Goal: Transaction & Acquisition: Purchase product/service

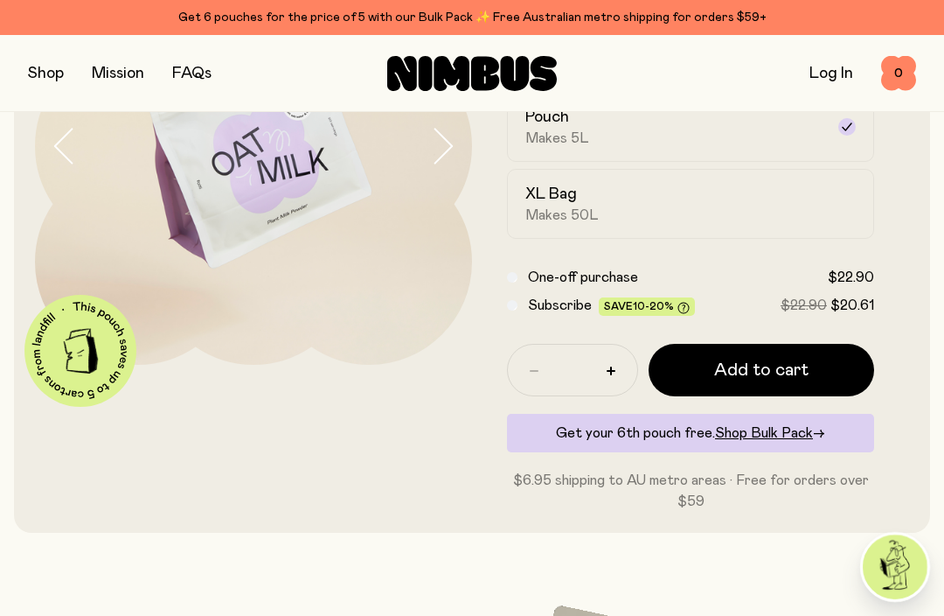
scroll to position [223, 0]
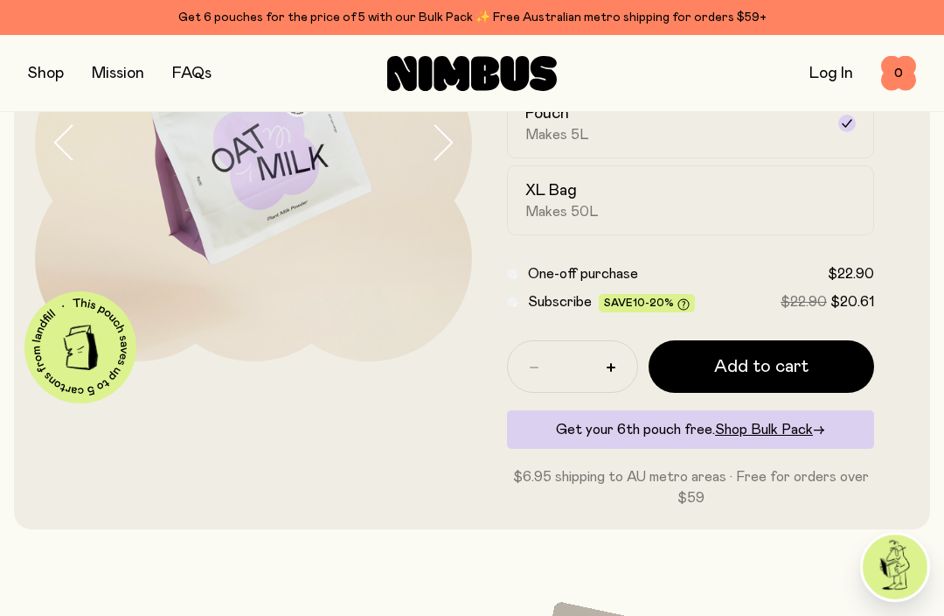
click at [604, 368] on button "button" at bounding box center [611, 367] width 28 height 28
click at [606, 366] on button "button" at bounding box center [611, 367] width 28 height 28
click at [612, 363] on button "button" at bounding box center [611, 367] width 28 height 28
type input "*"
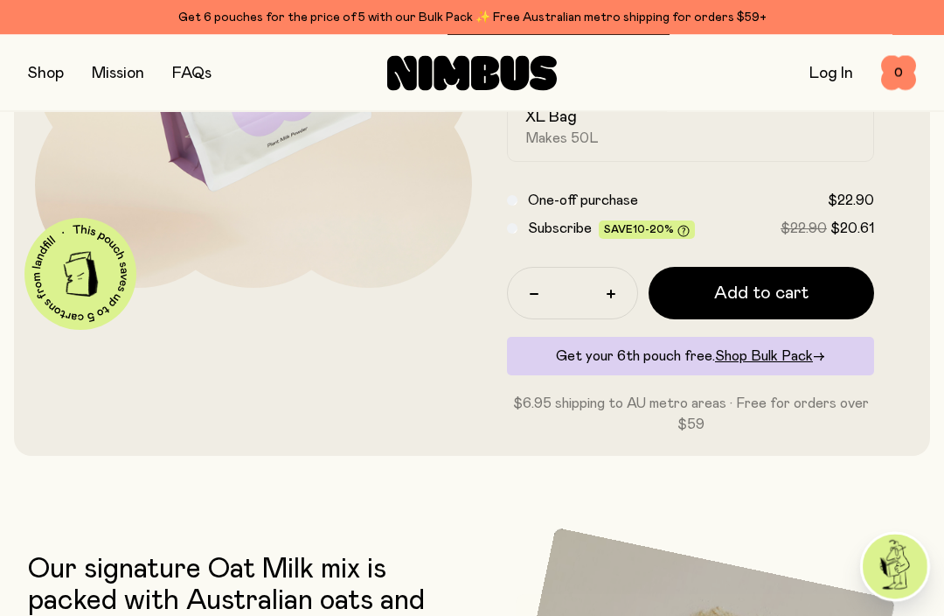
scroll to position [296, 0]
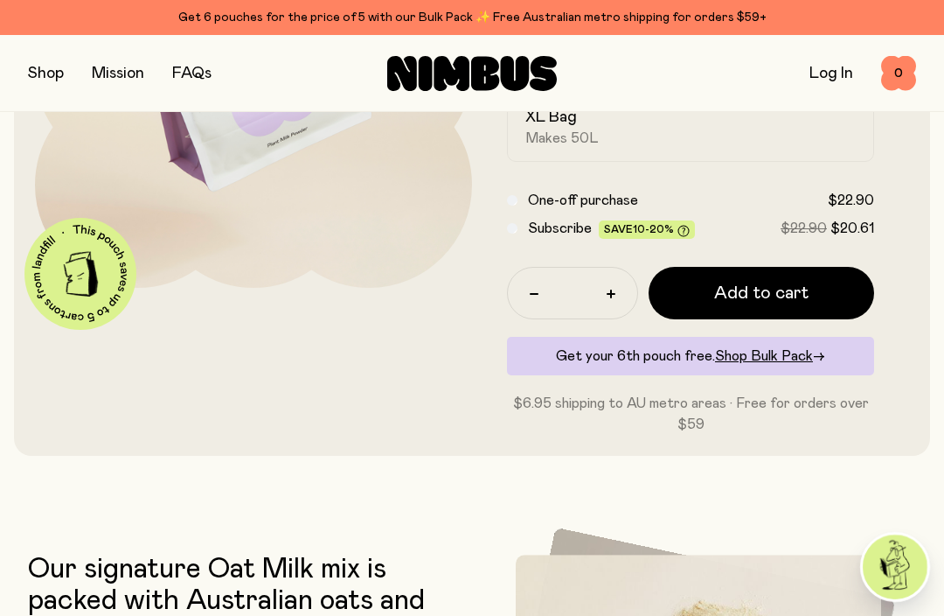
click at [741, 282] on span "Add to cart" at bounding box center [761, 293] width 94 height 24
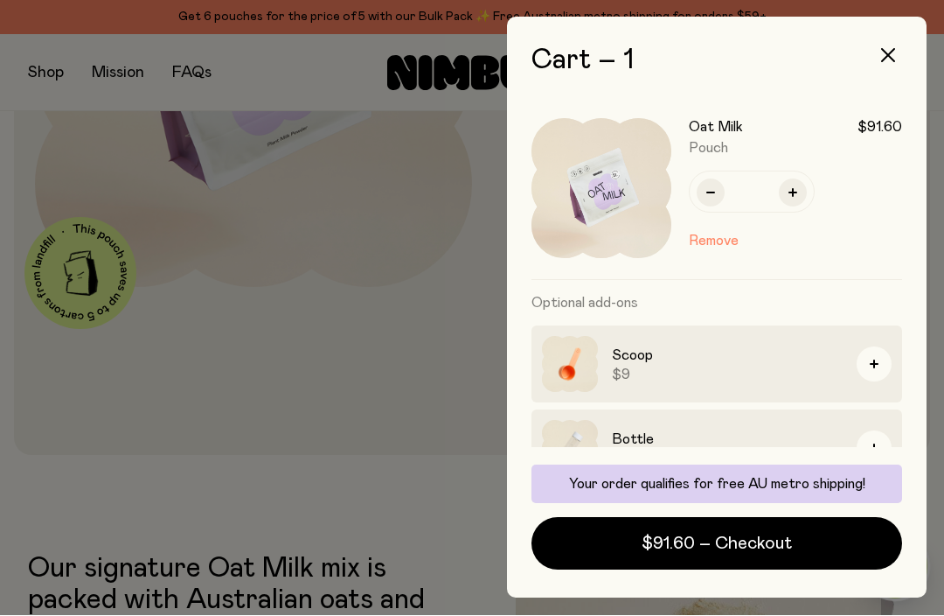
scroll to position [0, 0]
click at [709, 556] on span "$91.60 – Checkout" at bounding box center [717, 544] width 150 height 24
click at [795, 192] on icon "button" at bounding box center [793, 193] width 9 height 9
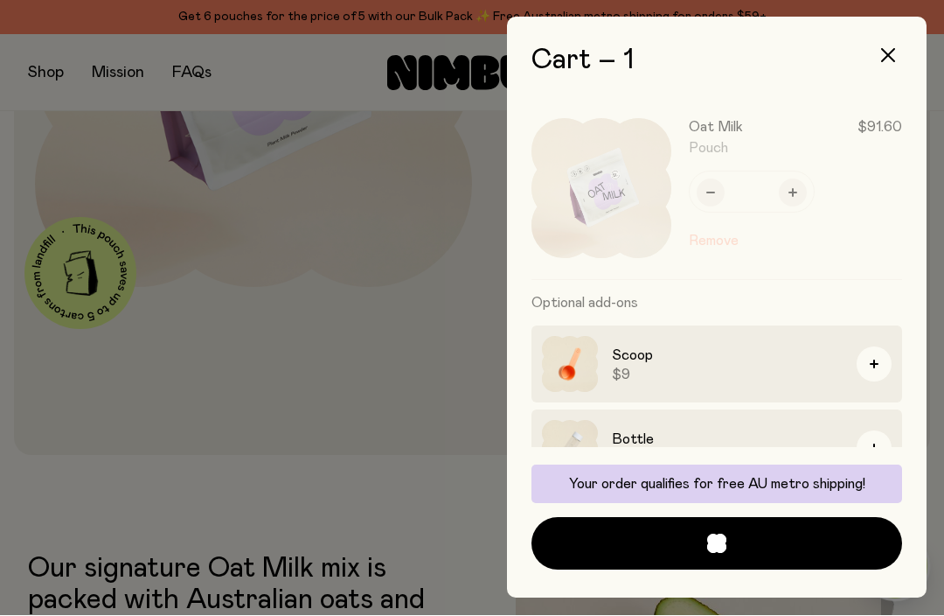
click at [798, 195] on div at bounding box center [725, 189] width 353 height 182
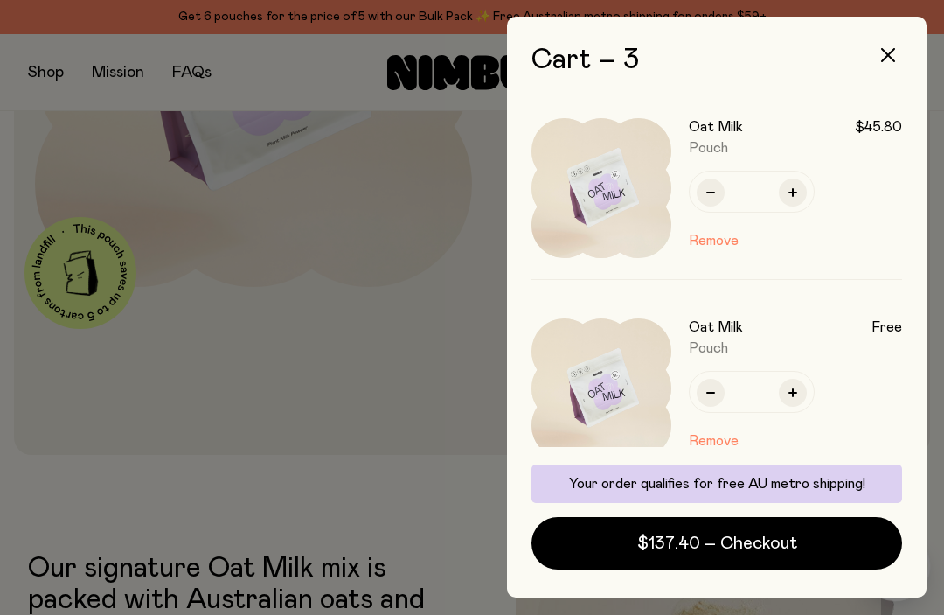
click at [707, 180] on button "button" at bounding box center [711, 193] width 28 height 28
type input "*"
click at [705, 382] on button "button" at bounding box center [711, 394] width 28 height 28
type input "*"
click at [707, 388] on button "button" at bounding box center [711, 394] width 28 height 28
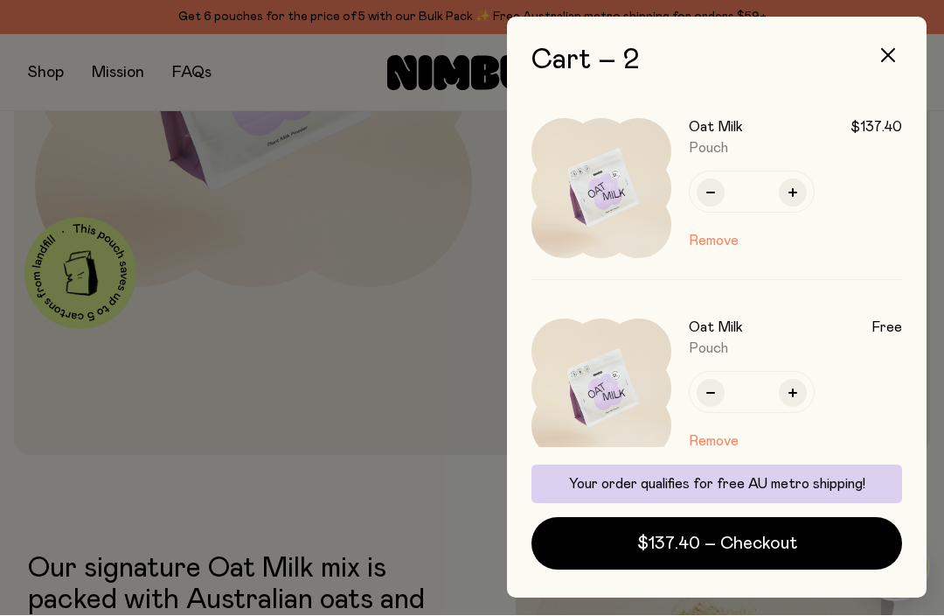
type input "*"
click at [788, 387] on button "button" at bounding box center [793, 394] width 28 height 28
type input "*"
click at [707, 375] on div "*" at bounding box center [752, 393] width 126 height 42
click at [707, 389] on button "button" at bounding box center [711, 394] width 28 height 28
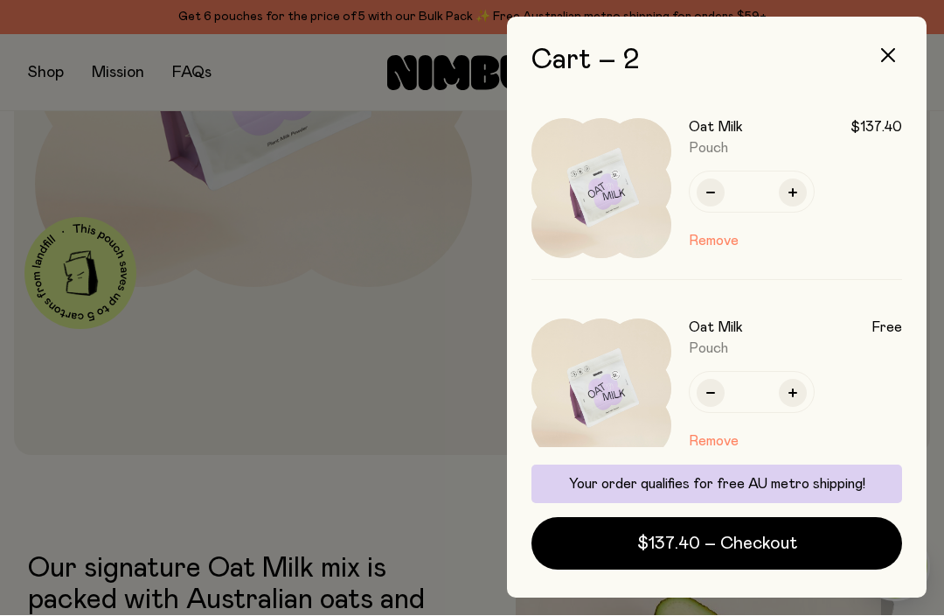
type input "*"
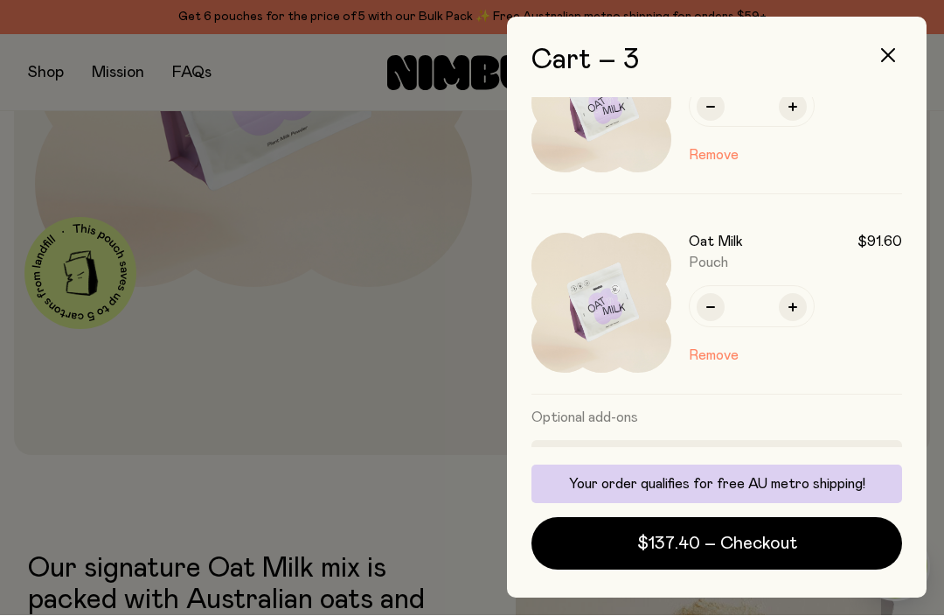
scroll to position [283, 0]
click at [790, 307] on icon "button" at bounding box center [793, 310] width 9 height 9
type input "*"
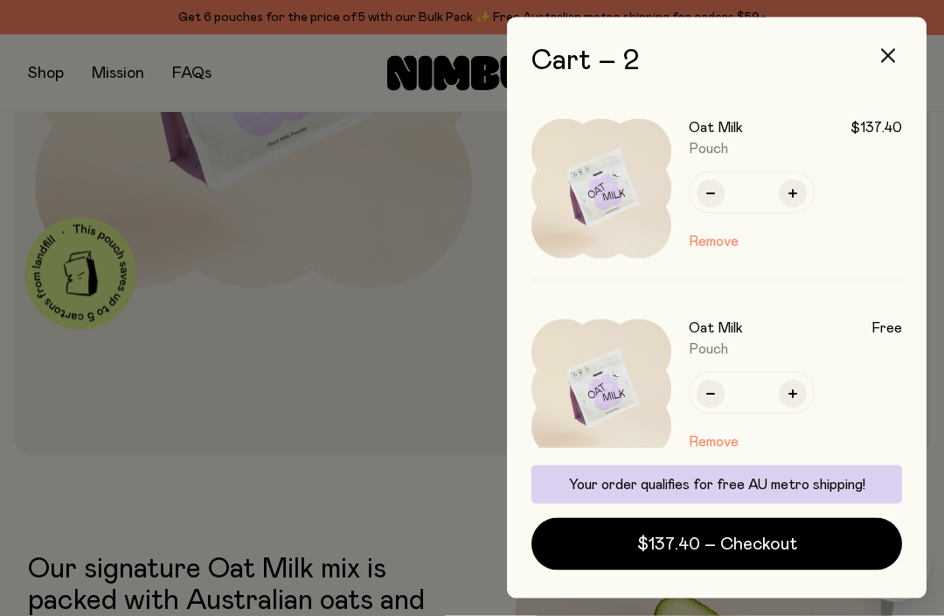
scroll to position [0, 0]
click at [891, 47] on button "button" at bounding box center [889, 56] width 42 height 42
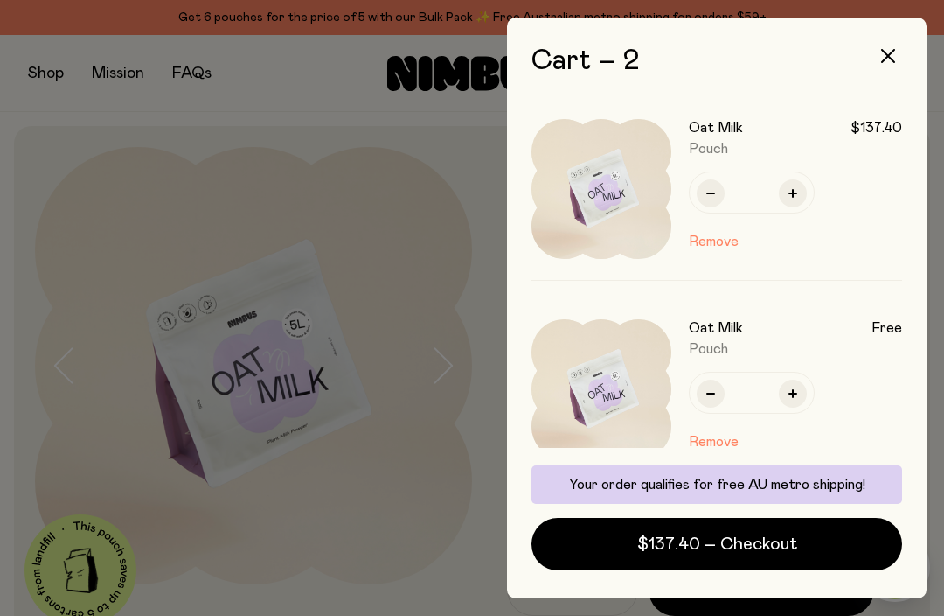
scroll to position [296, 0]
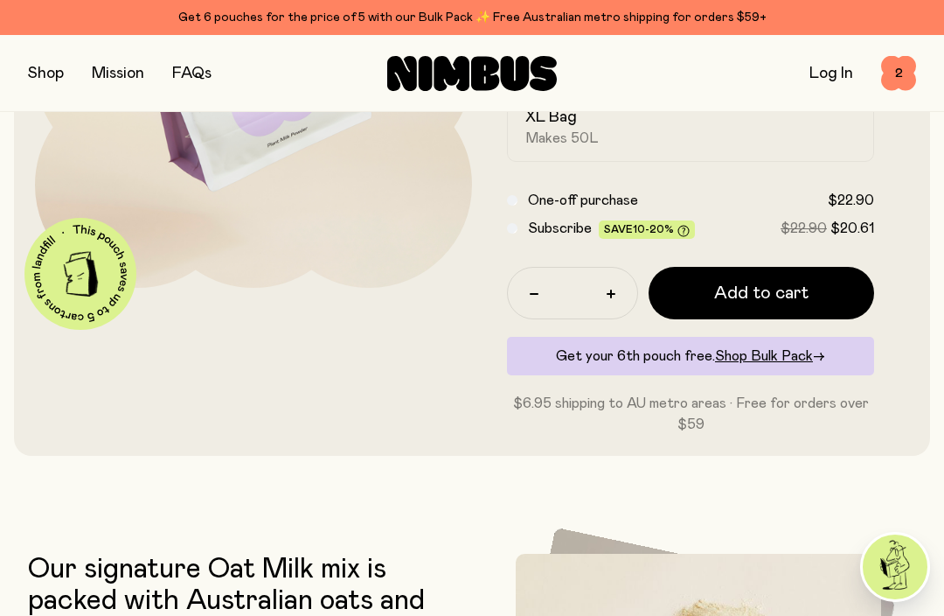
click at [900, 84] on span "2" at bounding box center [899, 73] width 35 height 35
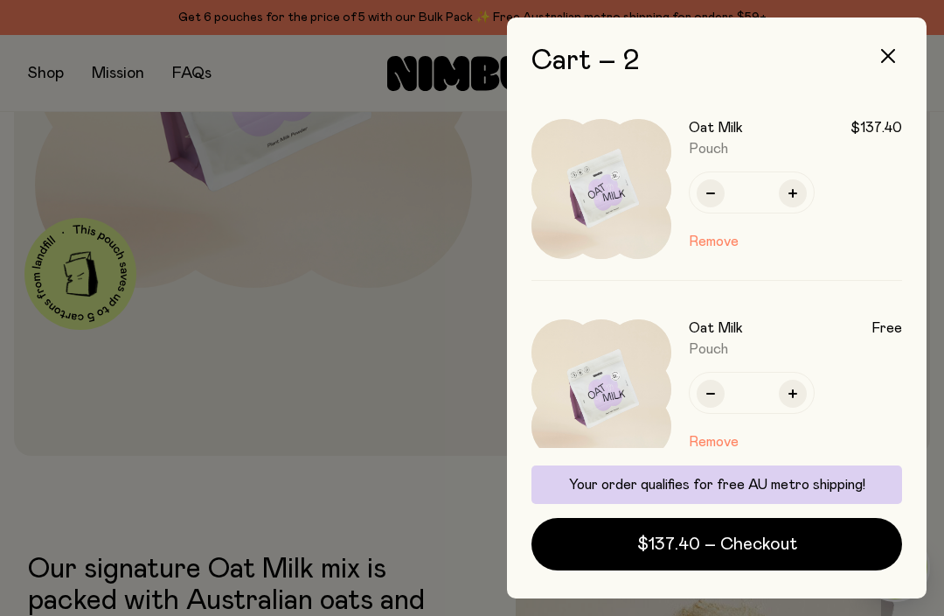
click at [717, 237] on button "Remove" at bounding box center [714, 241] width 50 height 21
click at [712, 436] on button "Remove" at bounding box center [714, 441] width 50 height 21
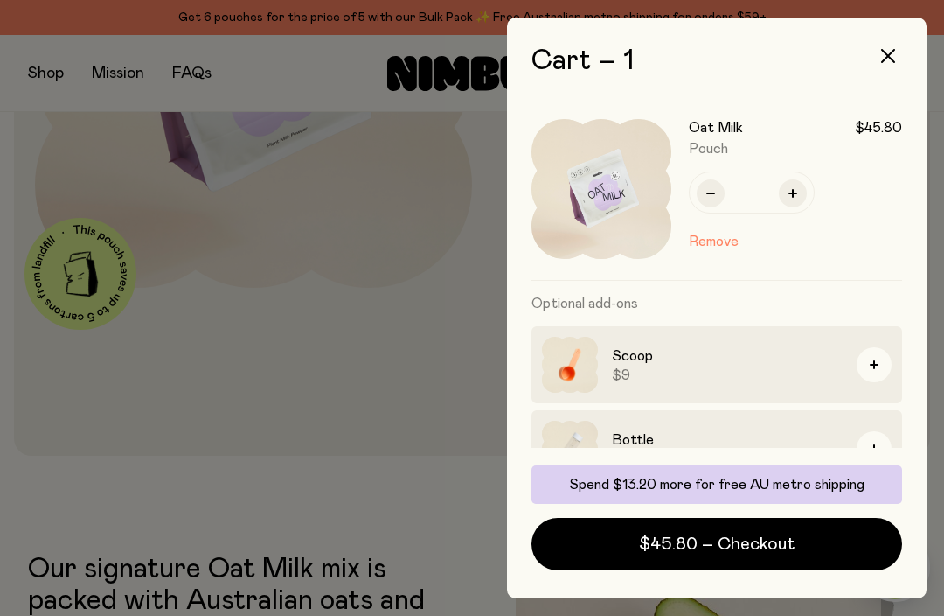
click at [706, 233] on button "Remove" at bounding box center [714, 241] width 50 height 21
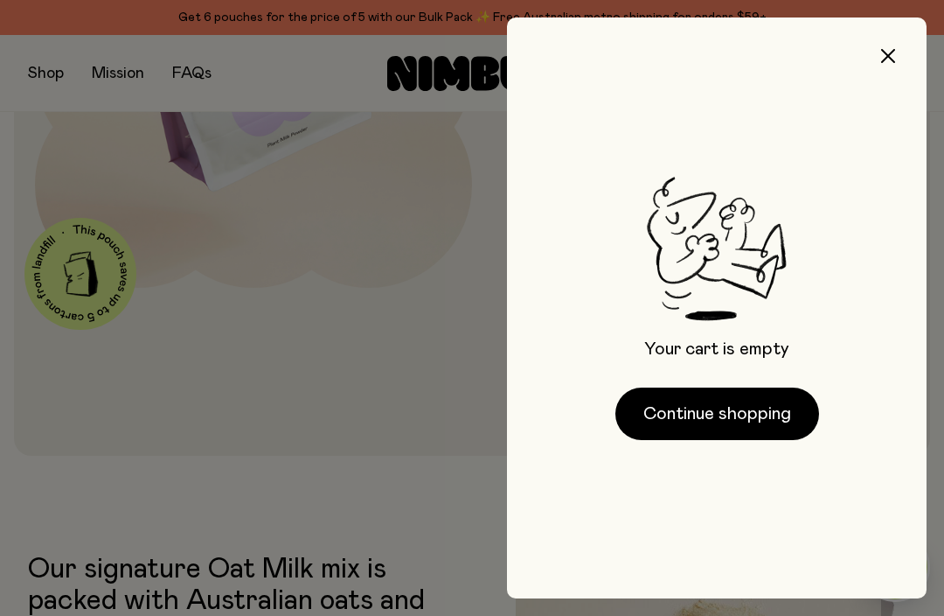
click at [728, 416] on button "Continue shopping" at bounding box center [718, 413] width 204 height 52
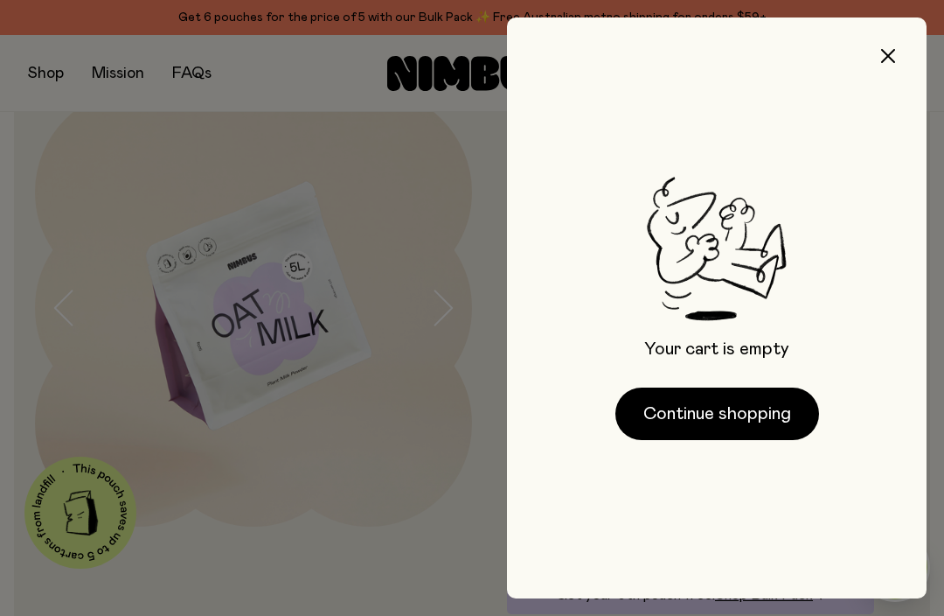
scroll to position [296, 0]
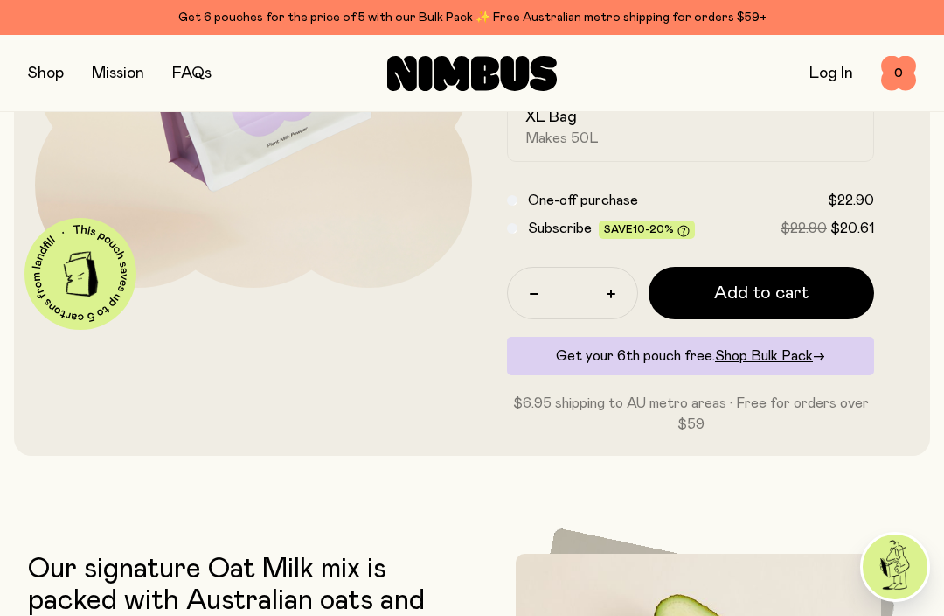
click at [607, 290] on button "button" at bounding box center [611, 294] width 28 height 28
click at [616, 294] on button "button" at bounding box center [611, 294] width 28 height 28
type input "*"
click at [763, 289] on span "Add to cart" at bounding box center [761, 293] width 94 height 24
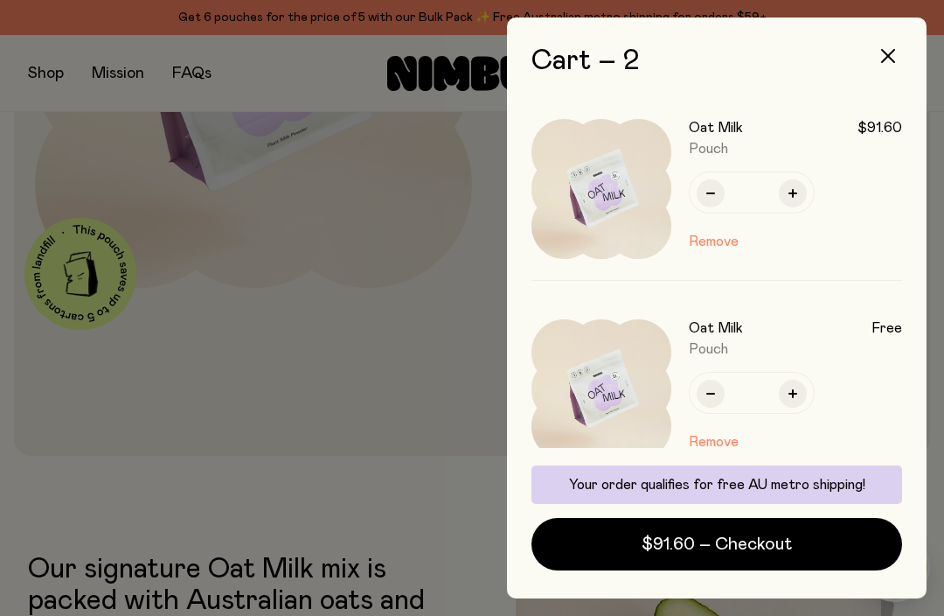
scroll to position [0, 0]
click at [724, 533] on span "$91.60 – Checkout" at bounding box center [717, 544] width 150 height 24
